Goal: Use online tool/utility

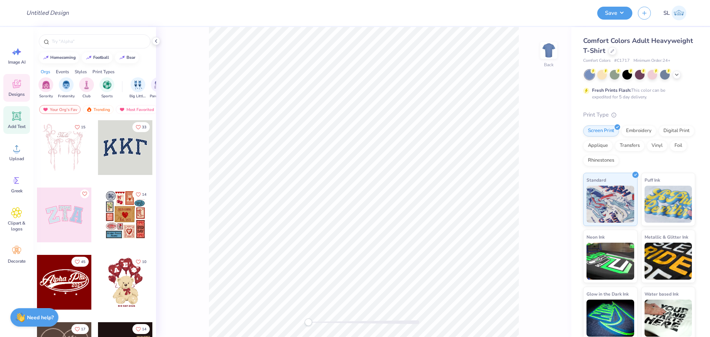
click at [20, 121] on icon at bounding box center [16, 116] width 11 height 11
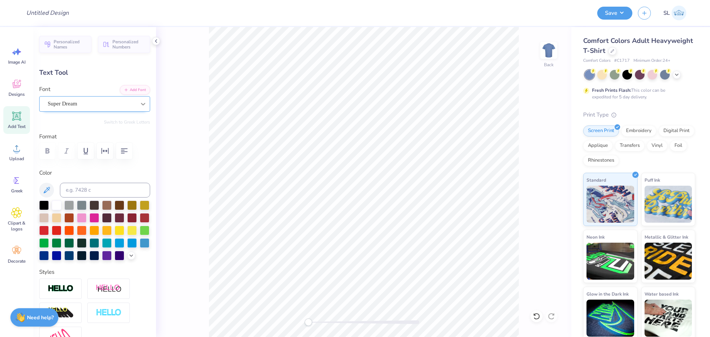
click at [139, 104] on icon at bounding box center [142, 103] width 7 height 7
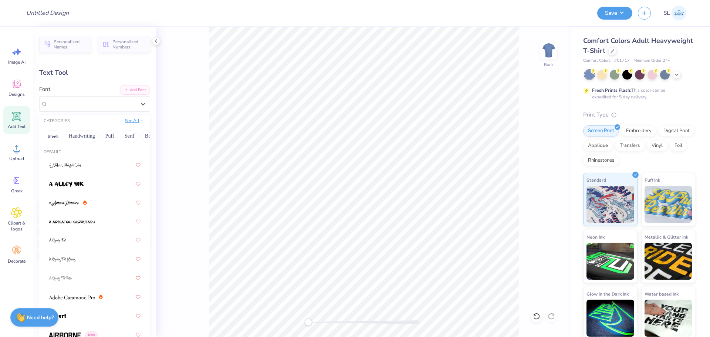
click at [134, 124] on button "See All" at bounding box center [134, 120] width 23 height 7
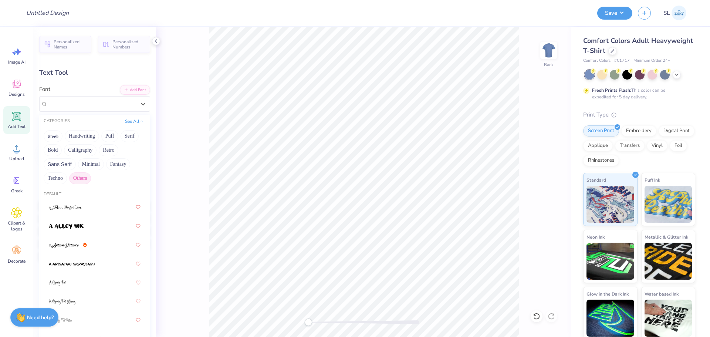
click at [91, 179] on button "Others" at bounding box center [80, 178] width 22 height 12
click at [104, 164] on button "Minimal" at bounding box center [91, 164] width 26 height 12
click at [111, 136] on button "Puff" at bounding box center [109, 136] width 17 height 12
click at [96, 149] on button "Calligraphy" at bounding box center [80, 150] width 33 height 12
click at [76, 162] on button "Sans Serif" at bounding box center [60, 164] width 32 height 12
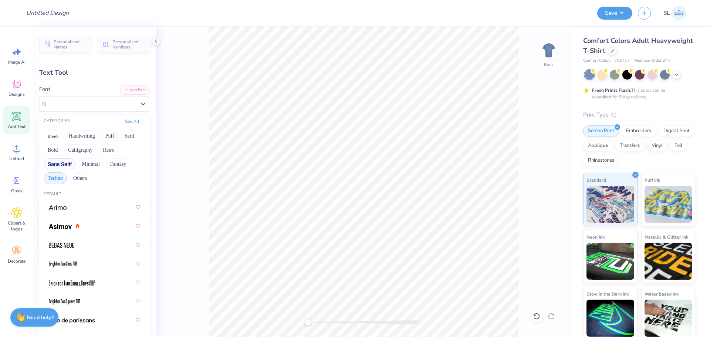
click at [67, 175] on button "Techno" at bounding box center [55, 178] width 23 height 12
click at [106, 170] on button "Fantasy" at bounding box center [118, 164] width 24 height 12
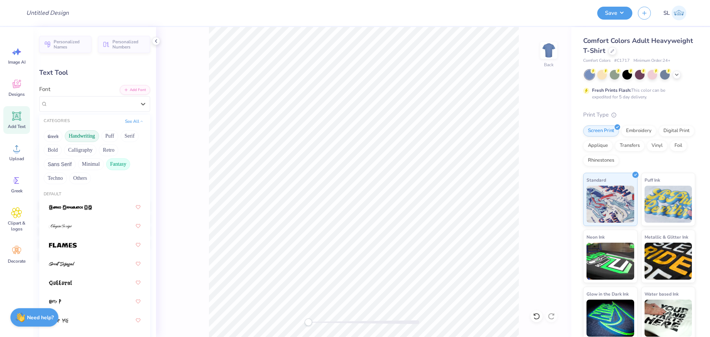
click at [87, 134] on button "Handwriting" at bounding box center [82, 136] width 34 height 12
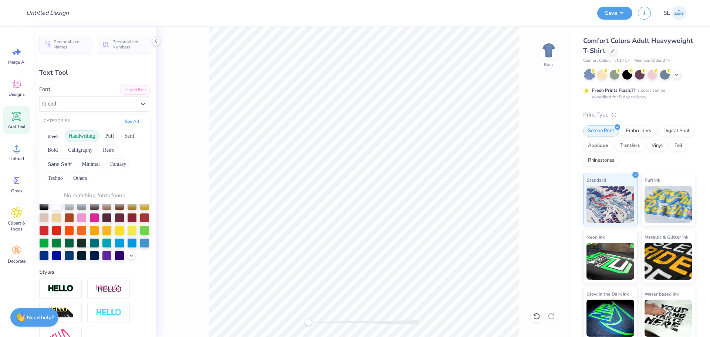
type input "colle"
